Goal: Information Seeking & Learning: Check status

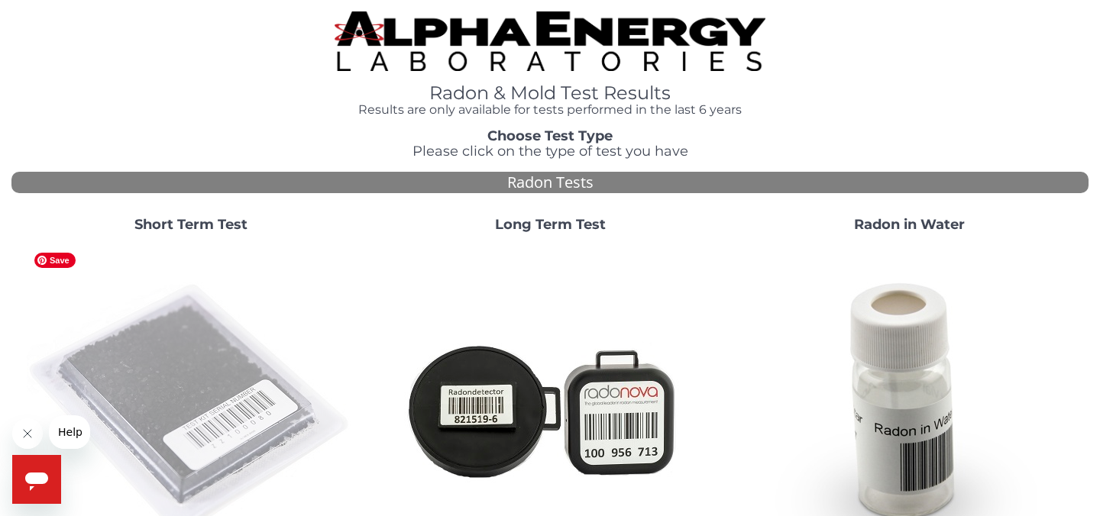
click at [218, 406] on img at bounding box center [191, 409] width 328 height 328
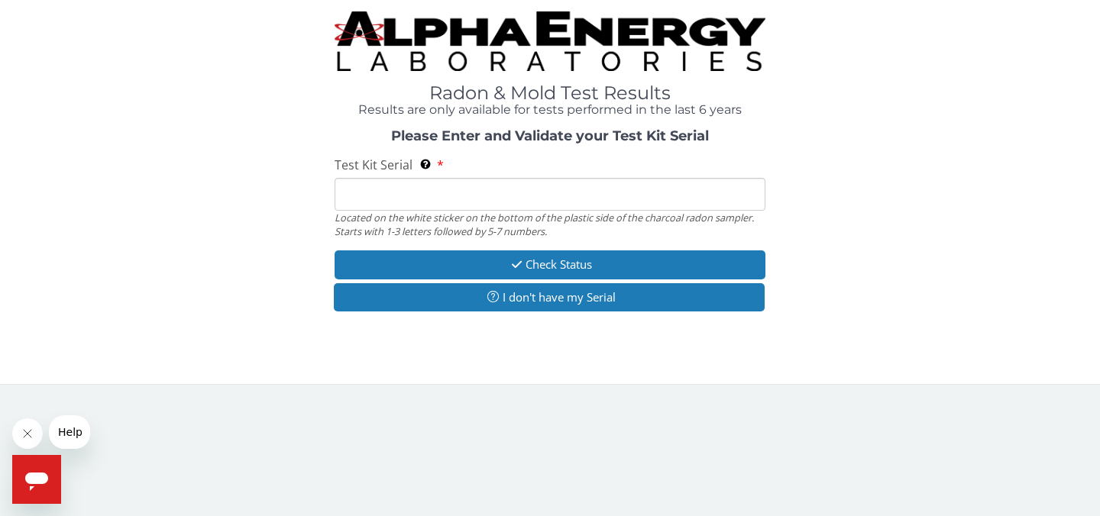
click at [462, 194] on input "Test Kit Serial Located on the white sticker on the bottom of the plastic side …" at bounding box center [550, 194] width 431 height 33
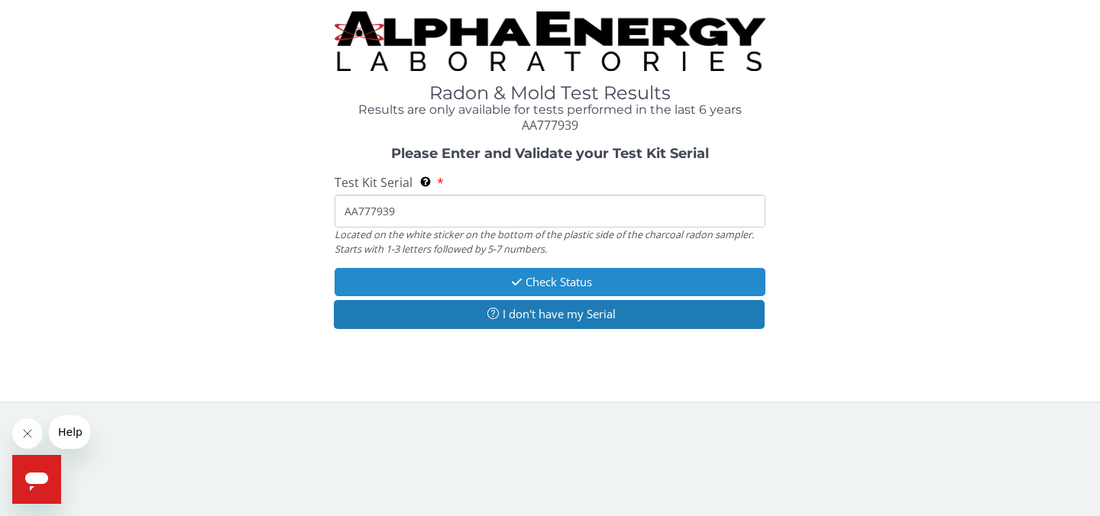
type input "AA777939"
click at [558, 278] on button "Check Status" at bounding box center [550, 282] width 431 height 28
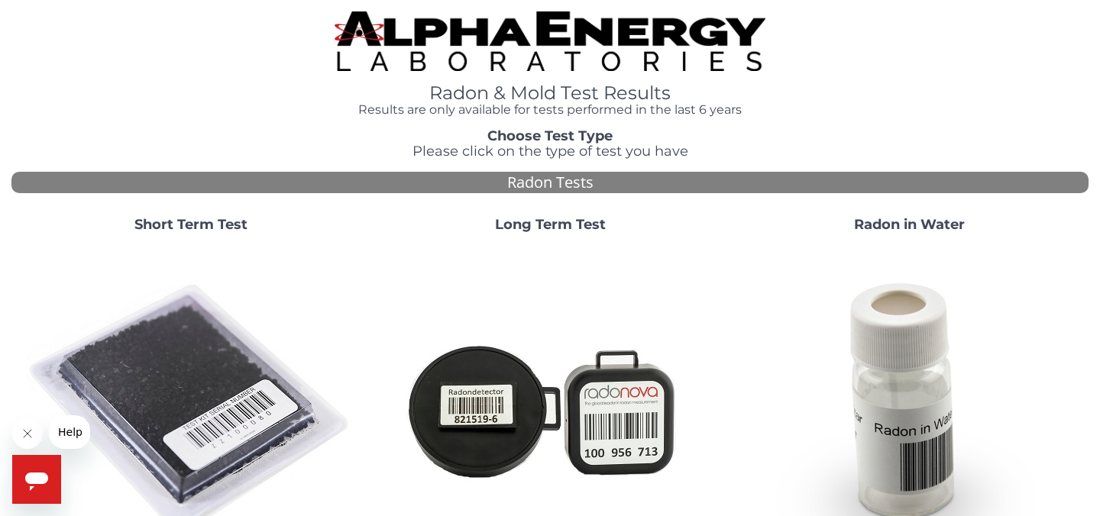
click at [238, 223] on strong "Short Term Test" at bounding box center [190, 224] width 113 height 17
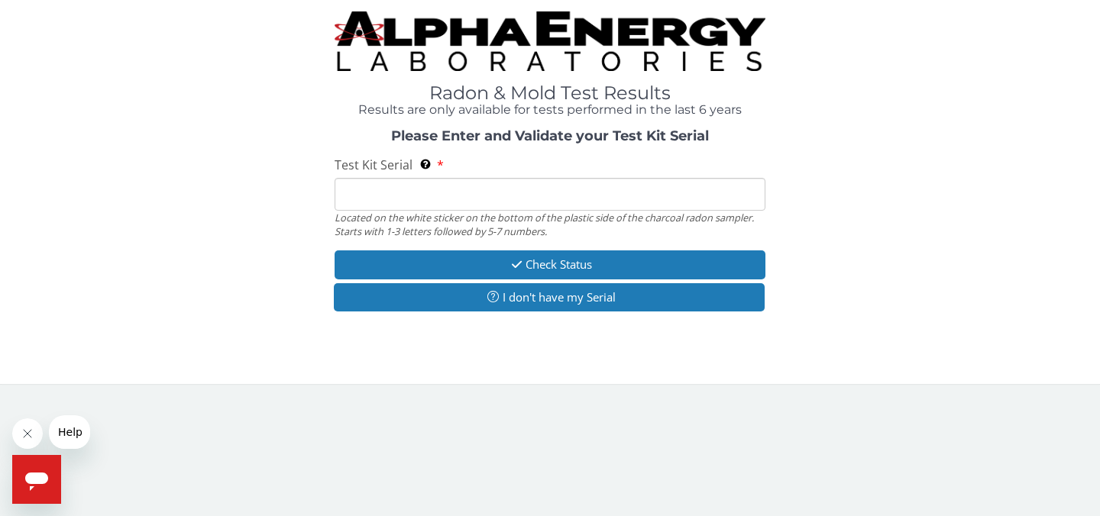
click at [460, 195] on input "Test Kit Serial Located on the white sticker on the bottom of the plastic side …" at bounding box center [550, 194] width 431 height 33
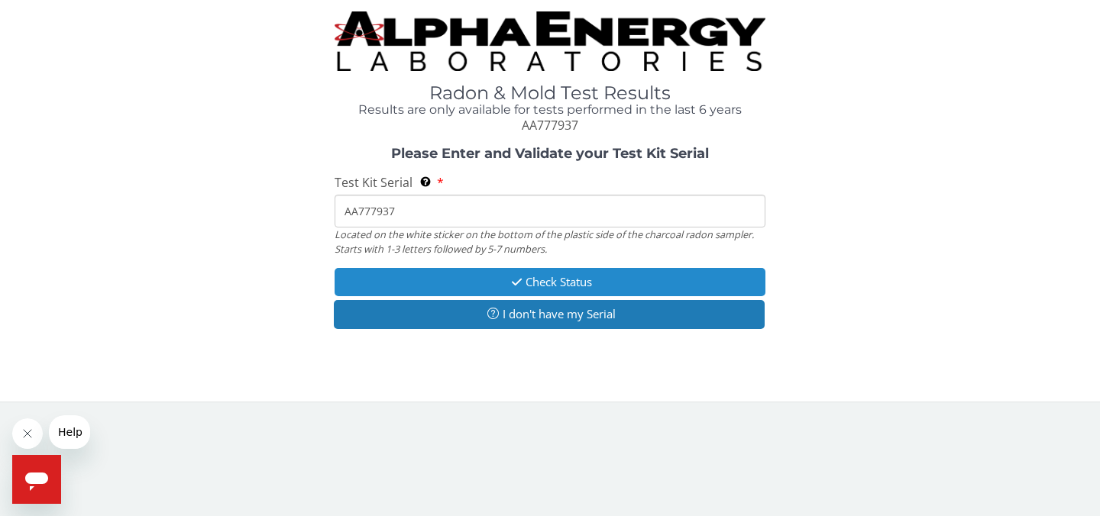
type input "AA777937"
click at [545, 280] on button "Check Status" at bounding box center [550, 282] width 431 height 28
